Goal: Navigation & Orientation: Locate item on page

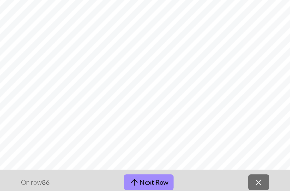
click at [144, 165] on button "arrow_upward Next Row" at bounding box center [141, 170] width 31 height 10
click at [146, 165] on button "arrow_upward Next Row" at bounding box center [141, 170] width 31 height 10
click at [147, 165] on button "arrow_upward Next Row" at bounding box center [141, 170] width 31 height 10
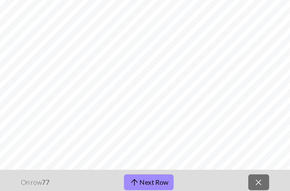
click at [136, 165] on button "arrow_upward Next Row" at bounding box center [141, 170] width 31 height 10
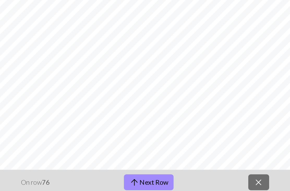
click at [152, 165] on button "arrow_upward Next Row" at bounding box center [141, 170] width 31 height 10
click at [141, 165] on button "arrow_upward Next Row" at bounding box center [141, 170] width 31 height 10
click at [139, 165] on button "arrow_upward Next Row" at bounding box center [141, 170] width 31 height 10
click at [150, 165] on button "arrow_upward Next Row" at bounding box center [141, 170] width 31 height 10
click at [147, 165] on button "arrow_upward Next Row" at bounding box center [141, 170] width 31 height 10
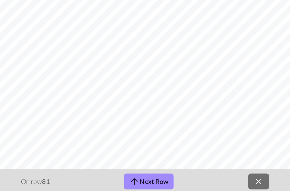
click at [141, 165] on button "arrow_upward Next Row" at bounding box center [141, 170] width 31 height 10
click at [147, 165] on button "arrow_upward Next Row" at bounding box center [141, 170] width 31 height 10
click at [144, 165] on button "arrow_upward Next Row" at bounding box center [141, 170] width 31 height 10
click at [136, 165] on button "arrow_upward Next Row" at bounding box center [141, 170] width 31 height 10
click at [133, 166] on span "arrow_upward" at bounding box center [132, 169] width 6 height 7
